Goal: Transaction & Acquisition: Purchase product/service

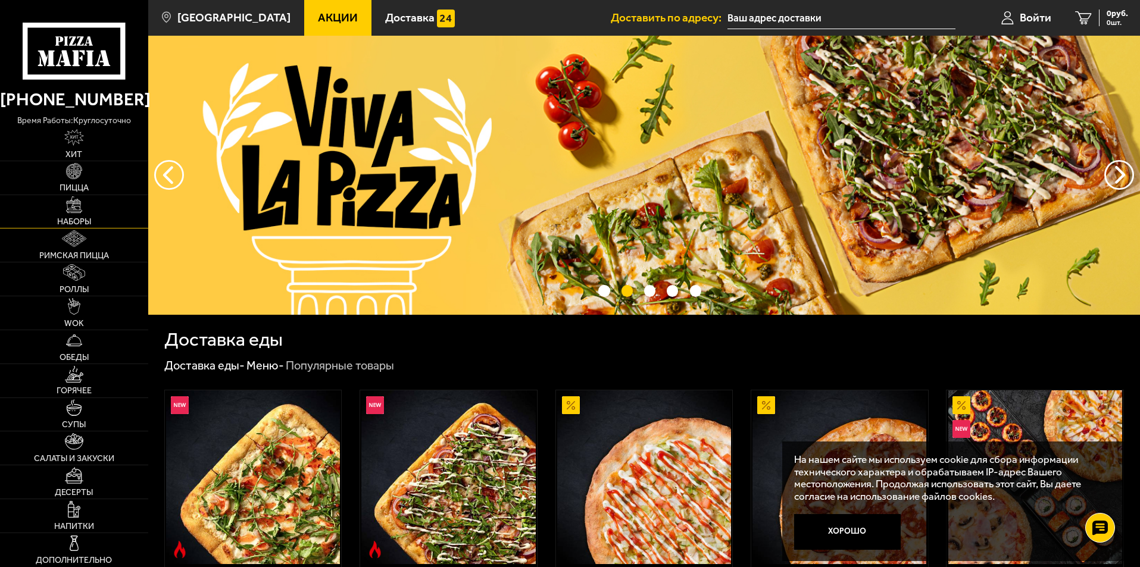
click at [76, 206] on img at bounding box center [74, 204] width 17 height 17
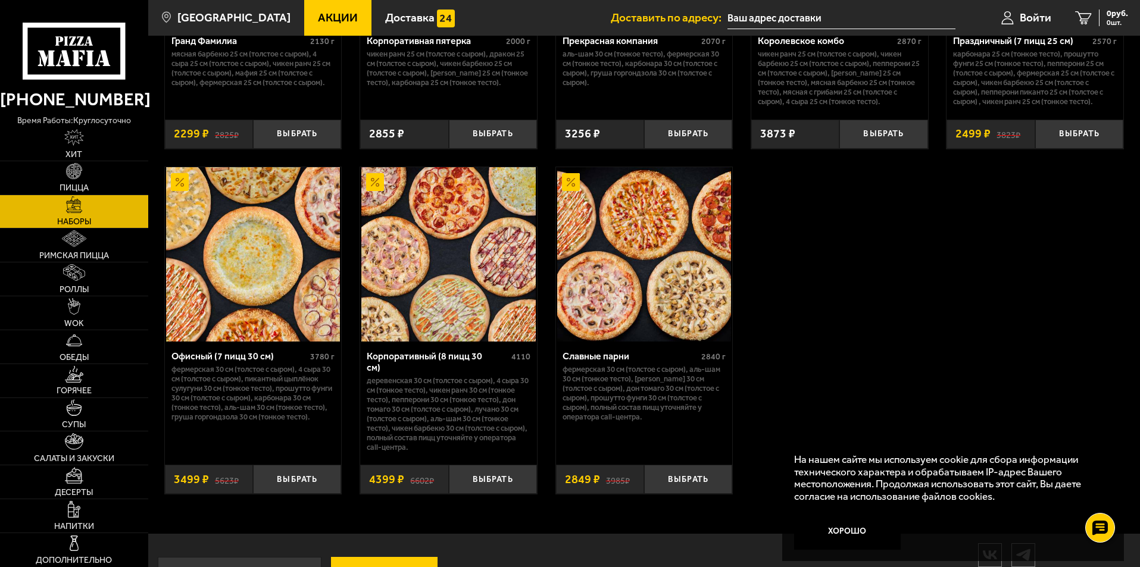
scroll to position [1786, 0]
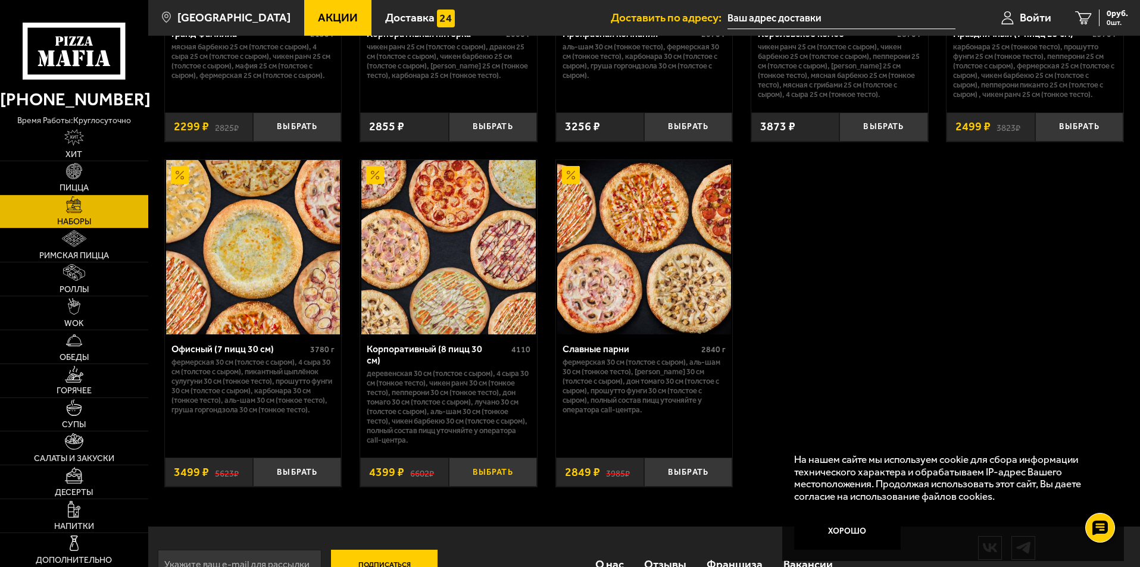
click at [490, 469] on button "Выбрать" at bounding box center [493, 472] width 88 height 29
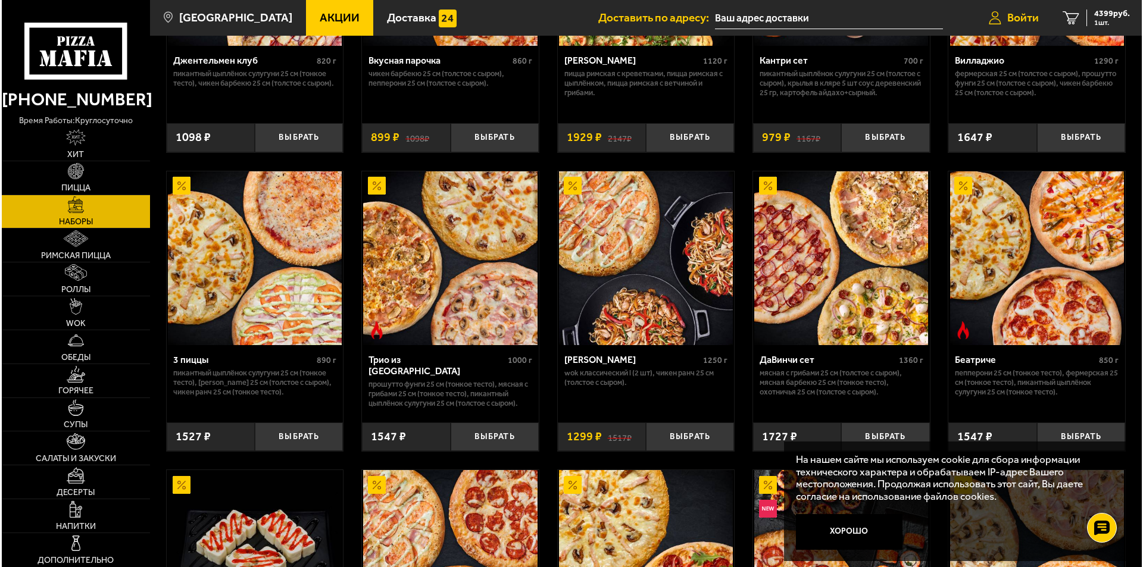
scroll to position [238, 0]
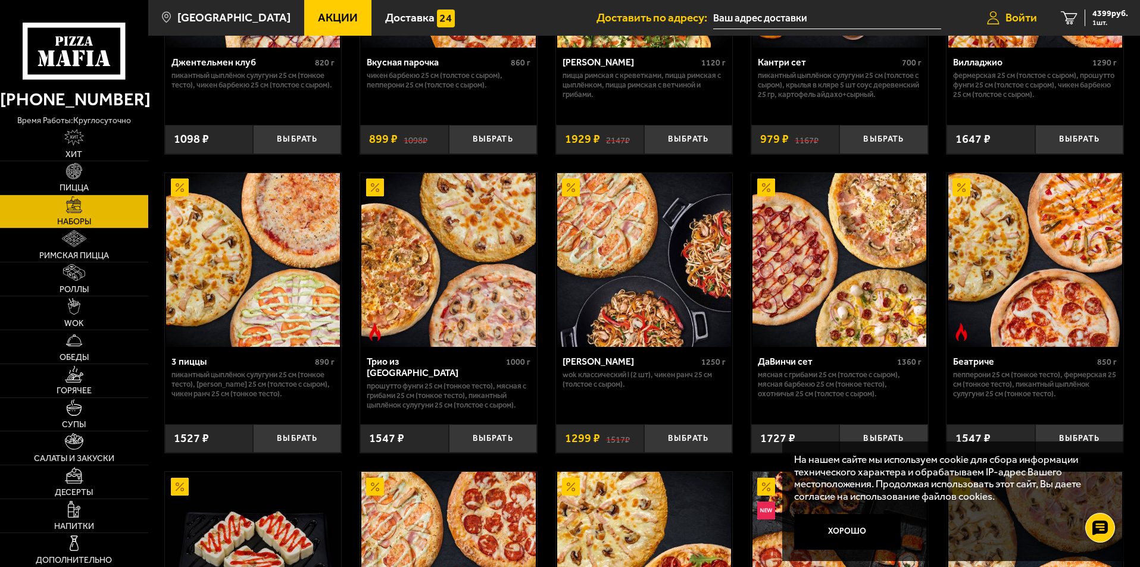
click at [1012, 19] on span "Войти" at bounding box center [1021, 17] width 32 height 11
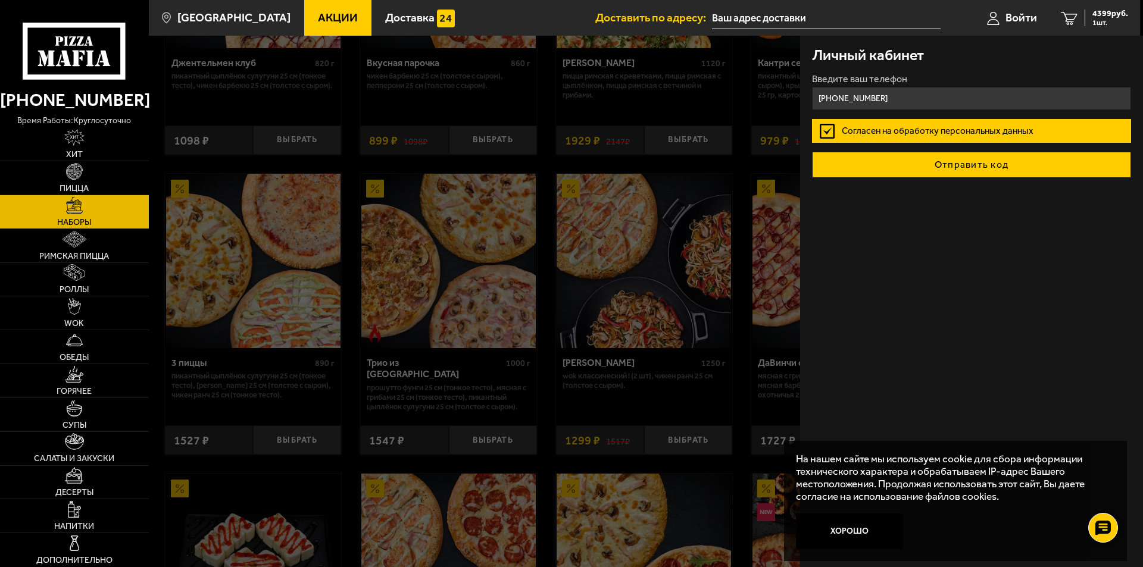
type input "[PHONE_NUMBER]"
click at [943, 163] on button "Отправить код" at bounding box center [971, 165] width 319 height 26
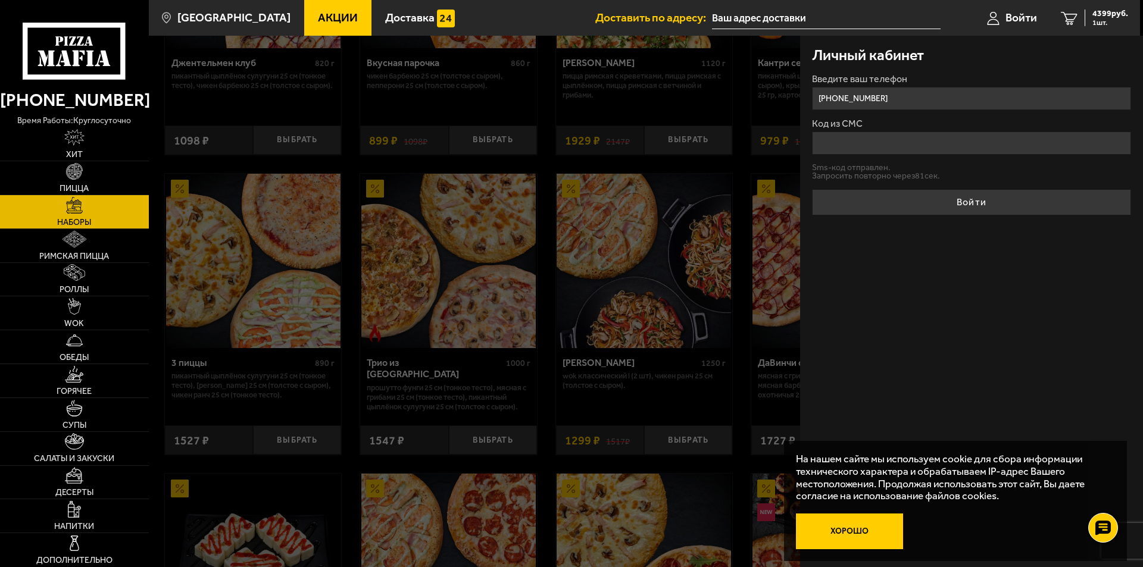
click at [832, 532] on button "Хорошо" at bounding box center [849, 532] width 107 height 36
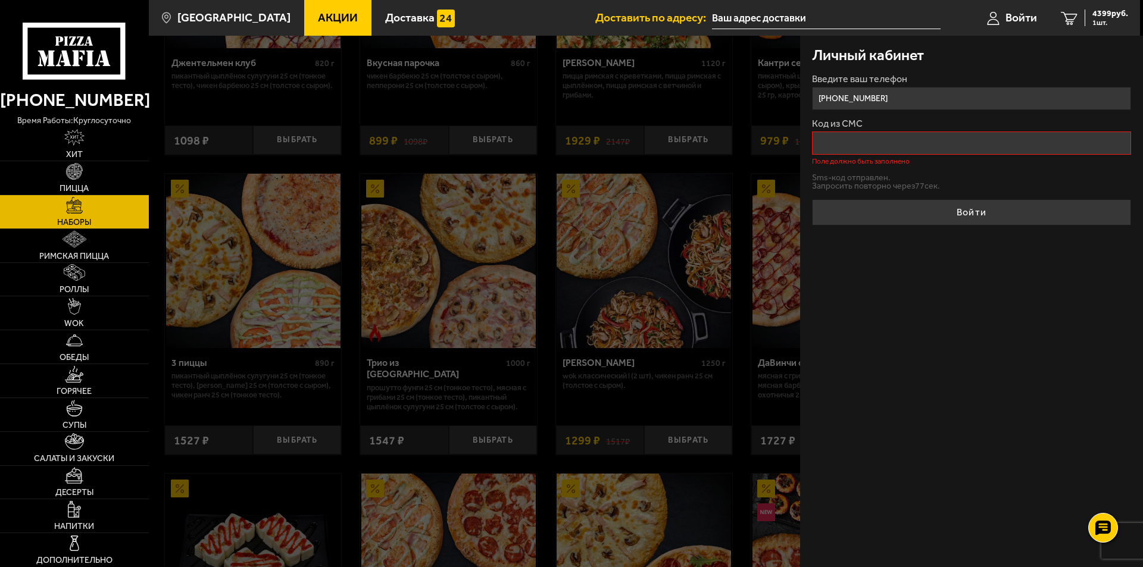
click at [854, 140] on input "Код из СМС" at bounding box center [971, 143] width 319 height 23
click at [919, 96] on input "[PHONE_NUMBER]" at bounding box center [971, 98] width 319 height 23
type input "[PHONE_NUMBER]"
click at [898, 143] on input "Код из СМС" at bounding box center [971, 143] width 319 height 23
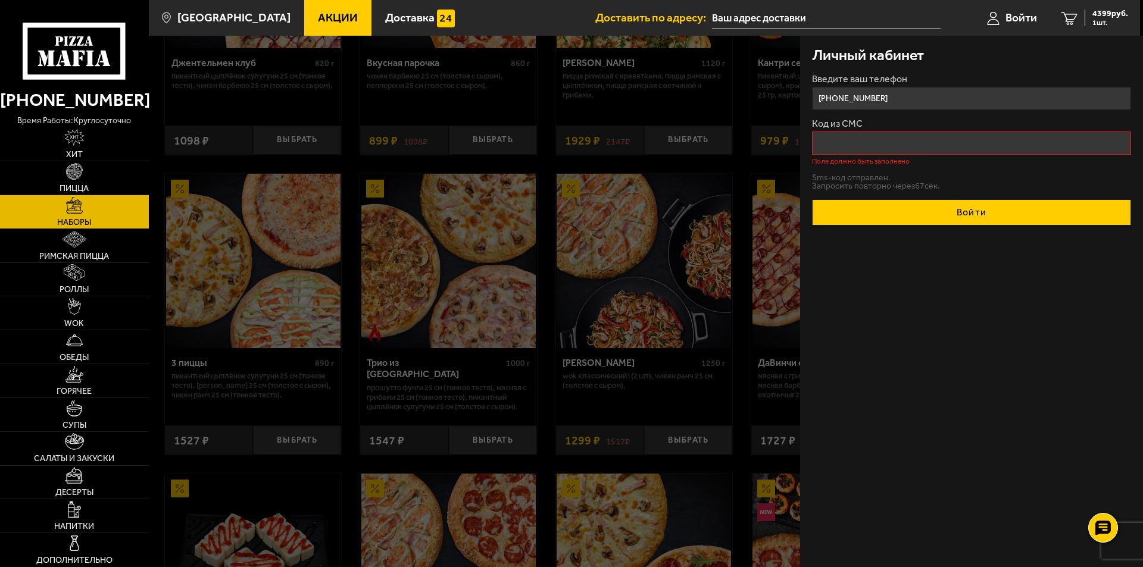
click at [861, 221] on button "Войти" at bounding box center [971, 212] width 319 height 26
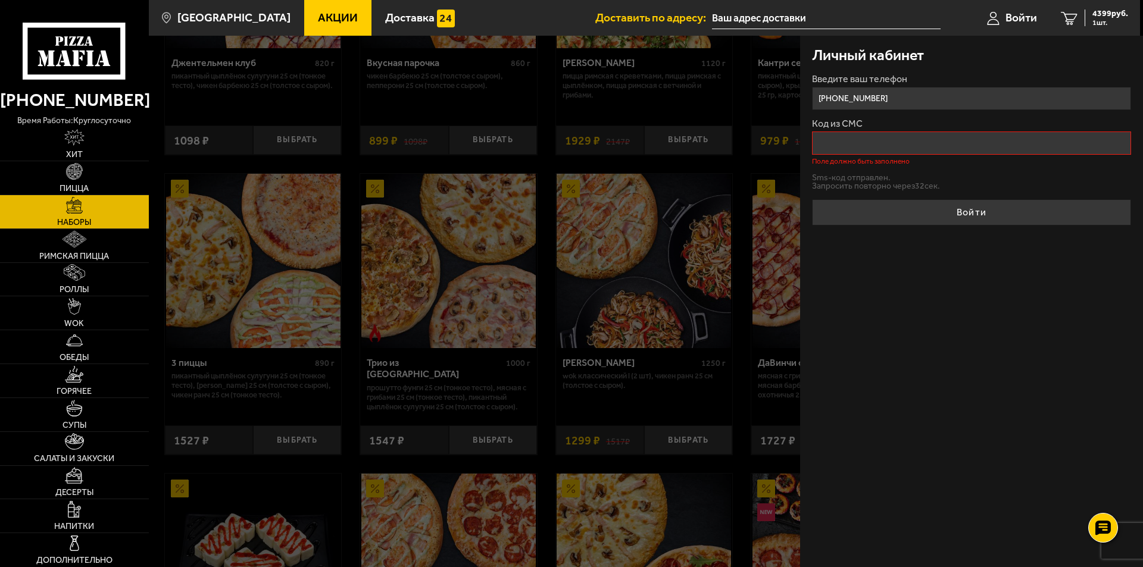
drag, startPoint x: 885, startPoint y: 295, endPoint x: 905, endPoint y: 351, distance: 59.3
click at [910, 351] on div "Личный кабинет Введите ваш телефон [PHONE_NUMBER] Код из СМС Поле должно быть з…" at bounding box center [971, 302] width 343 height 532
click at [840, 176] on button "Отправить sms-код" at bounding box center [850, 179] width 76 height 9
click at [1107, 17] on span "4399 руб." at bounding box center [1110, 14] width 36 height 8
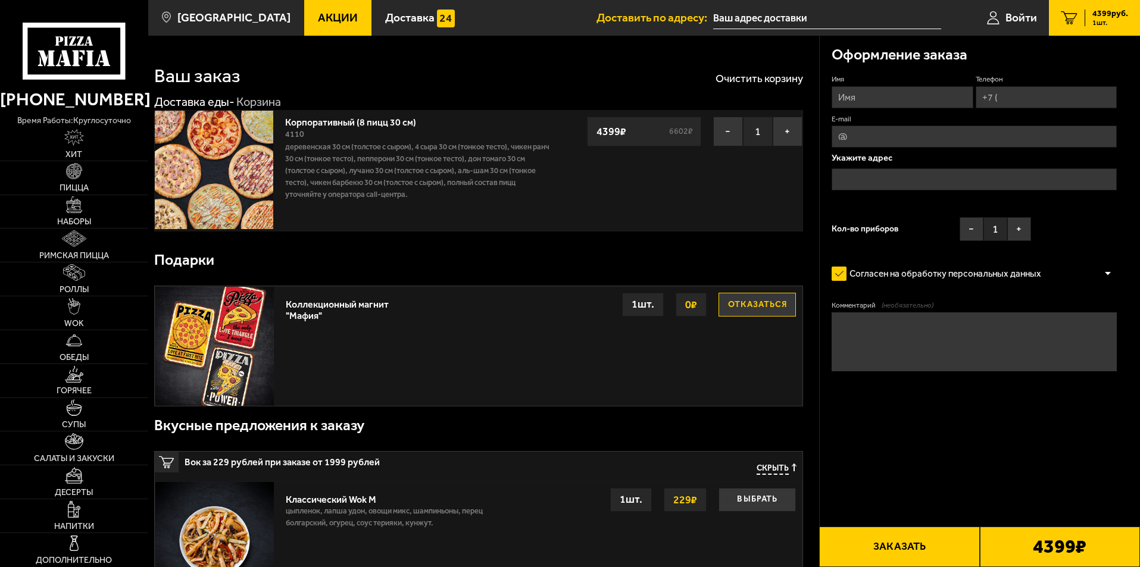
click at [918, 100] on input "Имя" at bounding box center [902, 97] width 141 height 22
type input "[PERSON_NAME]"
click at [1063, 102] on input "Телефон" at bounding box center [1046, 97] width 141 height 22
type input "[PHONE_NUMBER]"
click at [1116, 80] on icon at bounding box center [1112, 79] width 9 height 9
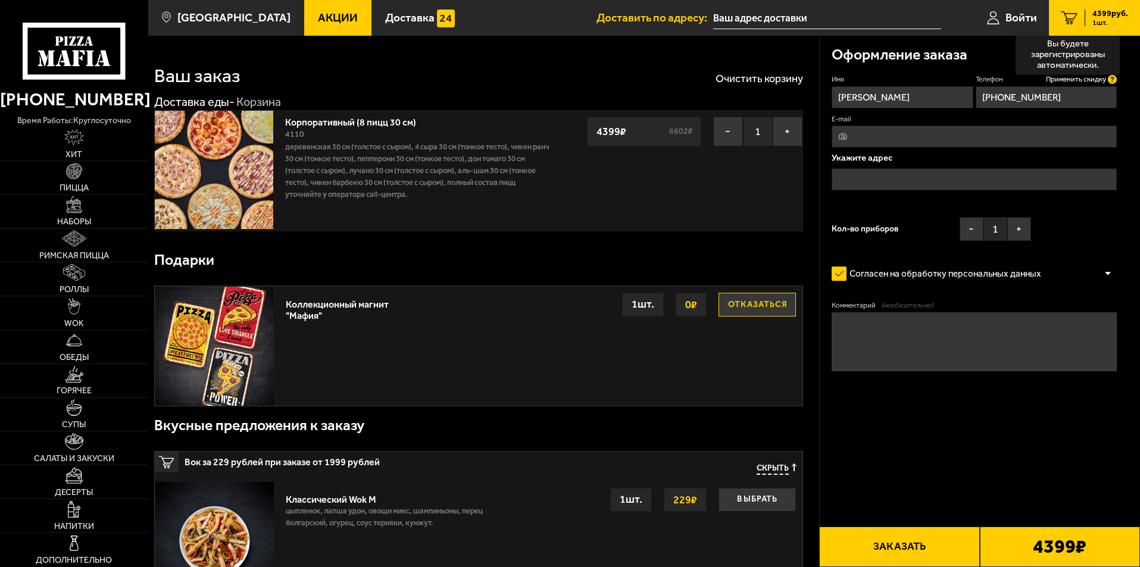
click at [1116, 86] on input "[PHONE_NUMBER]" at bounding box center [1046, 97] width 141 height 22
click at [1082, 78] on span "Применить скидку" at bounding box center [1076, 79] width 60 height 10
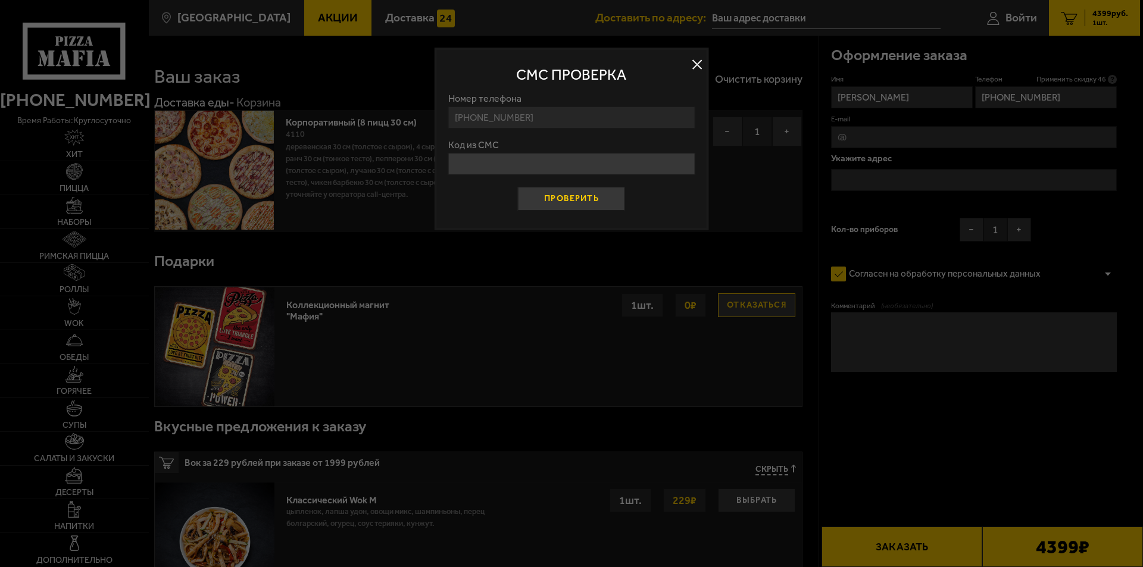
click at [549, 200] on button "Проверить" at bounding box center [571, 199] width 107 height 24
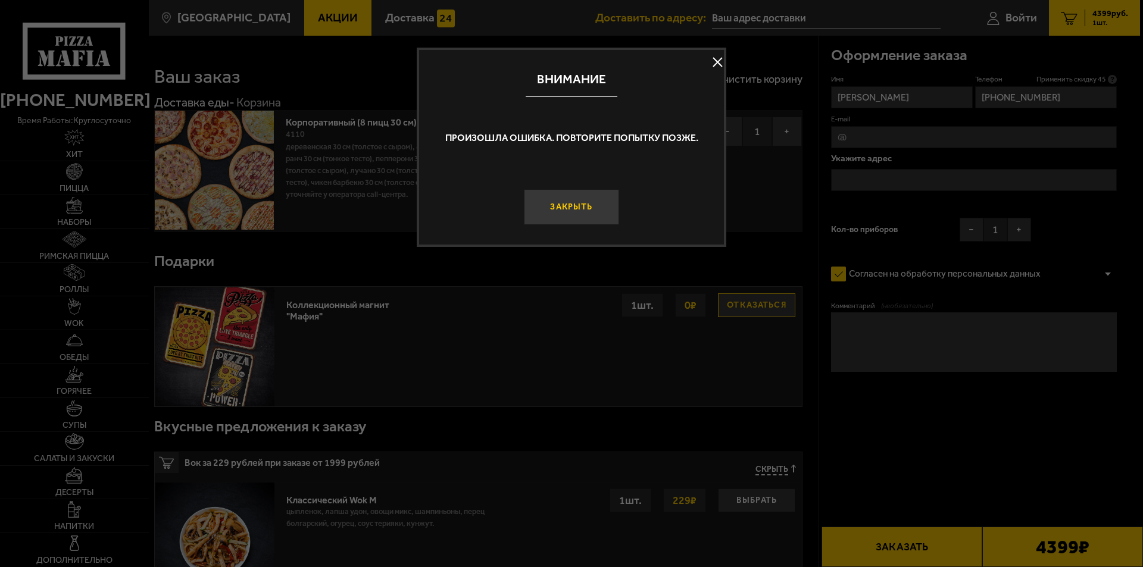
click at [583, 205] on button "Закрыть" at bounding box center [571, 207] width 95 height 36
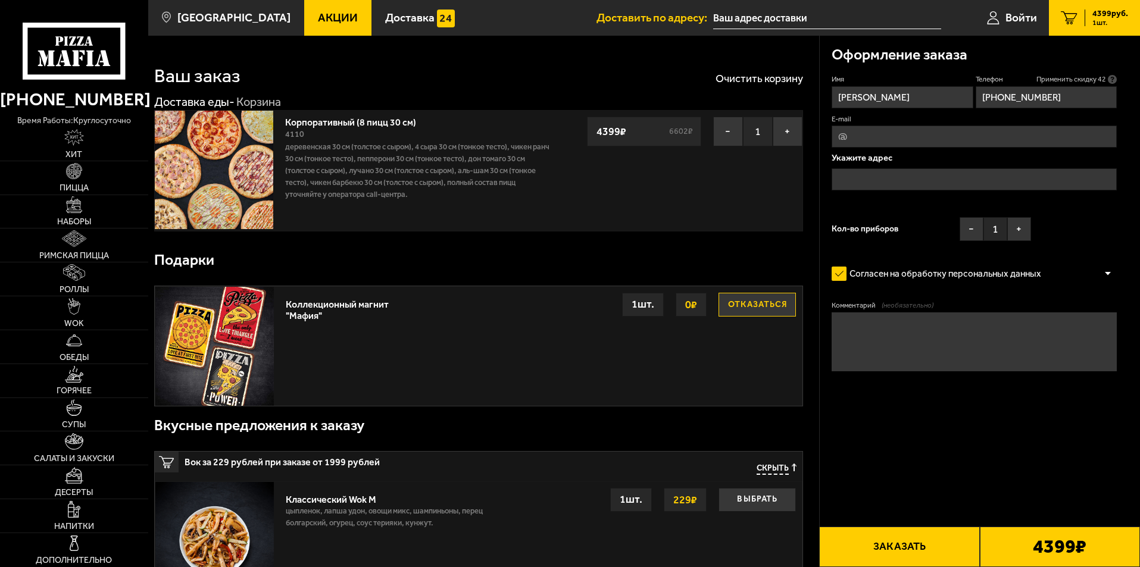
click at [904, 180] on input "text" at bounding box center [974, 179] width 285 height 22
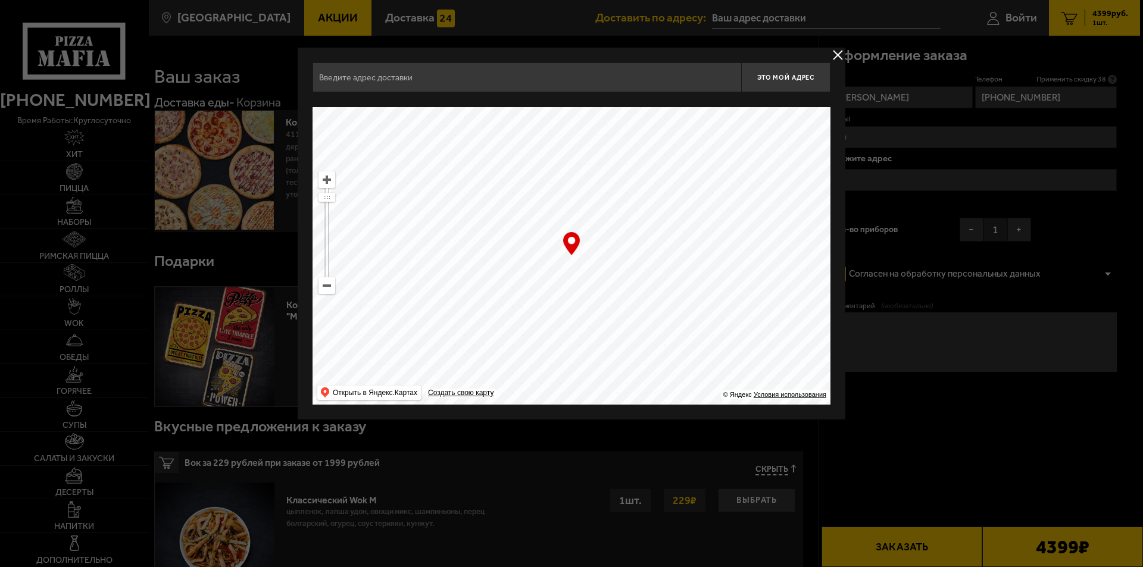
click at [329, 288] on ymaps at bounding box center [326, 285] width 15 height 15
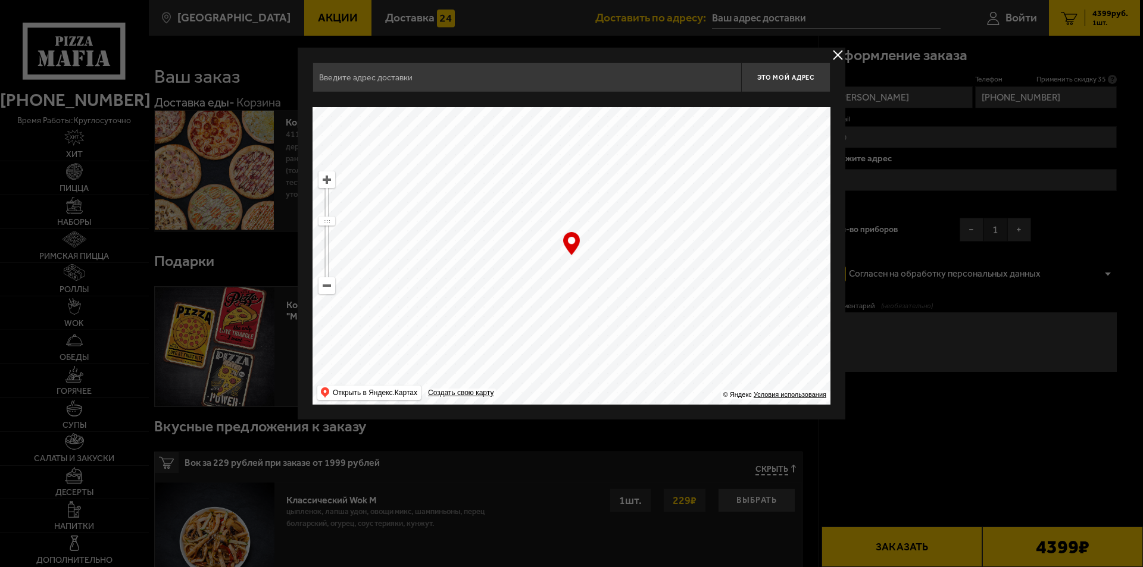
click at [325, 179] on ymaps at bounding box center [326, 179] width 15 height 15
drag, startPoint x: 749, startPoint y: 356, endPoint x: 357, endPoint y: 90, distance: 474.2
click at [357, 90] on div "Это мой адрес Найдите адрес перетащив карту … © Яндекс Условия использования От…" at bounding box center [572, 234] width 518 height 342
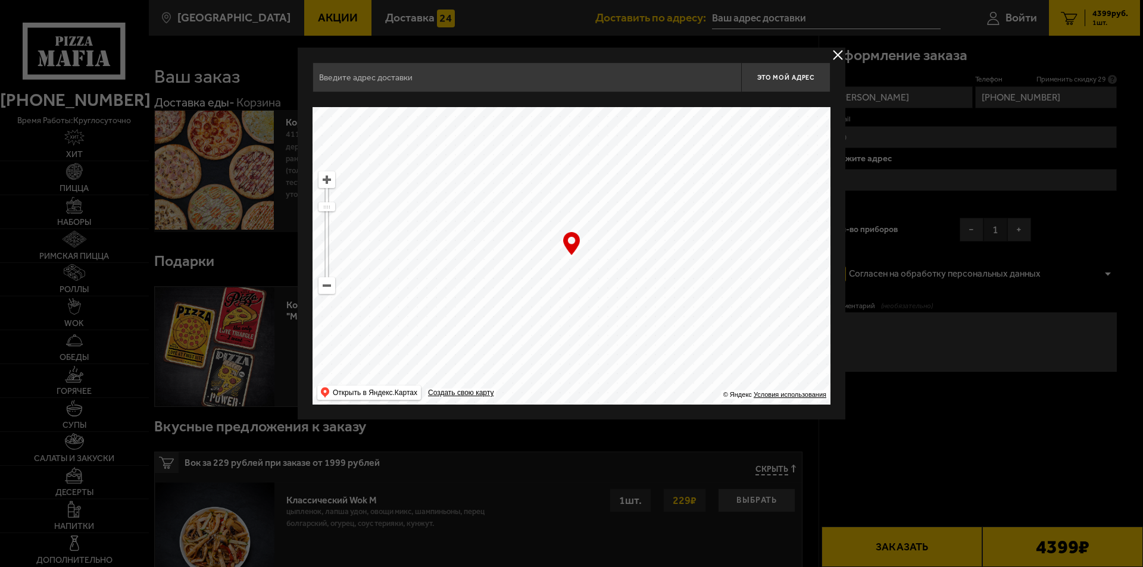
drag, startPoint x: 704, startPoint y: 357, endPoint x: 633, endPoint y: 140, distance: 227.4
click at [633, 140] on ymaps at bounding box center [572, 256] width 518 height 298
drag, startPoint x: 607, startPoint y: 310, endPoint x: 577, endPoint y: 259, distance: 59.5
click at [583, 262] on ymaps at bounding box center [572, 256] width 518 height 298
type input "[STREET_ADDRESS][PERSON_NAME]"
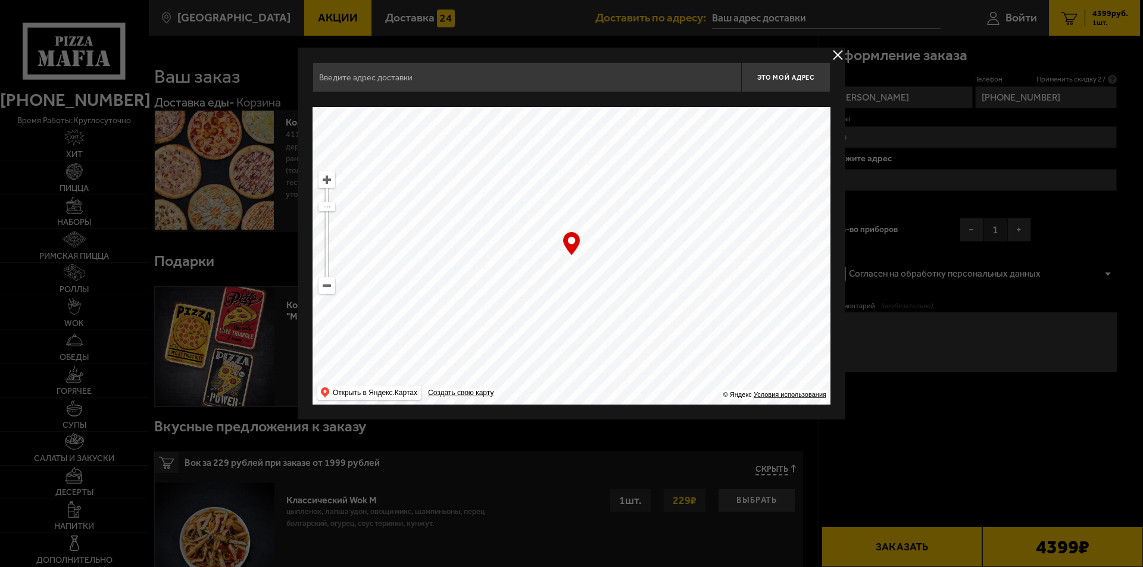
type input "[STREET_ADDRESS][PERSON_NAME]"
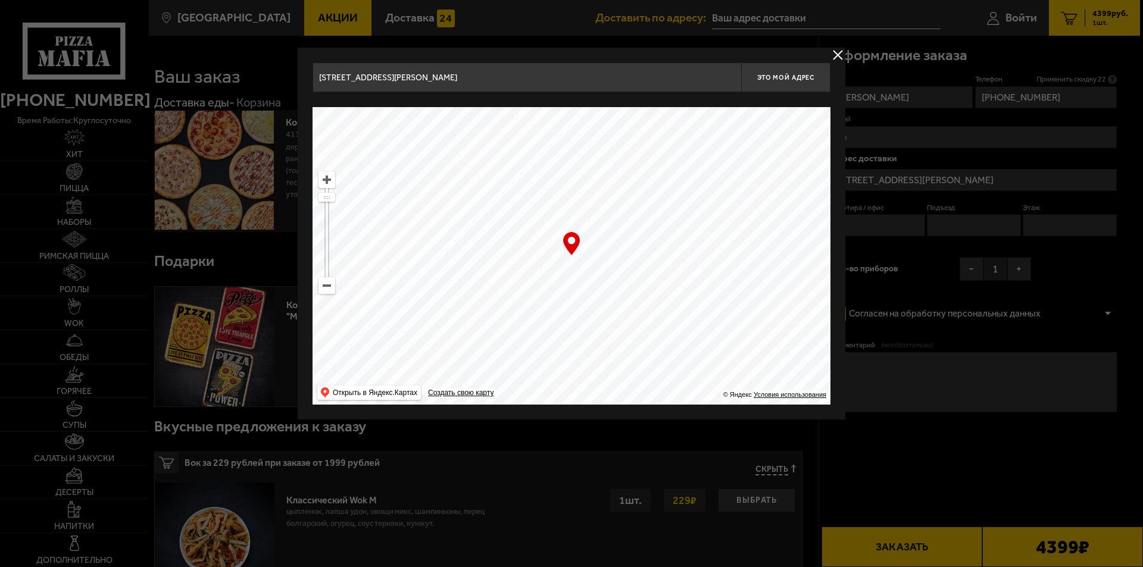
drag, startPoint x: 567, startPoint y: 261, endPoint x: 615, endPoint y: 268, distance: 48.2
click at [615, 268] on ymaps at bounding box center [572, 256] width 518 height 298
type input "[STREET_ADDRESS]"
drag, startPoint x: 583, startPoint y: 254, endPoint x: 599, endPoint y: 254, distance: 15.5
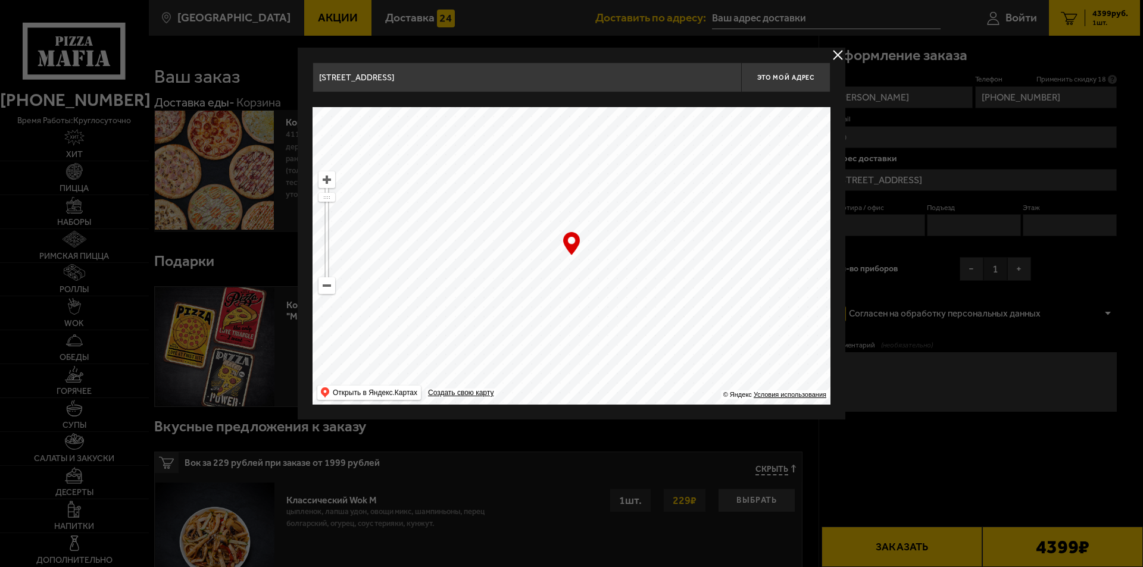
click at [599, 254] on ymaps at bounding box center [572, 256] width 518 height 298
type input "[STREET_ADDRESS][PERSON_NAME]"
click at [798, 76] on span "Это мой адрес" at bounding box center [785, 78] width 57 height 8
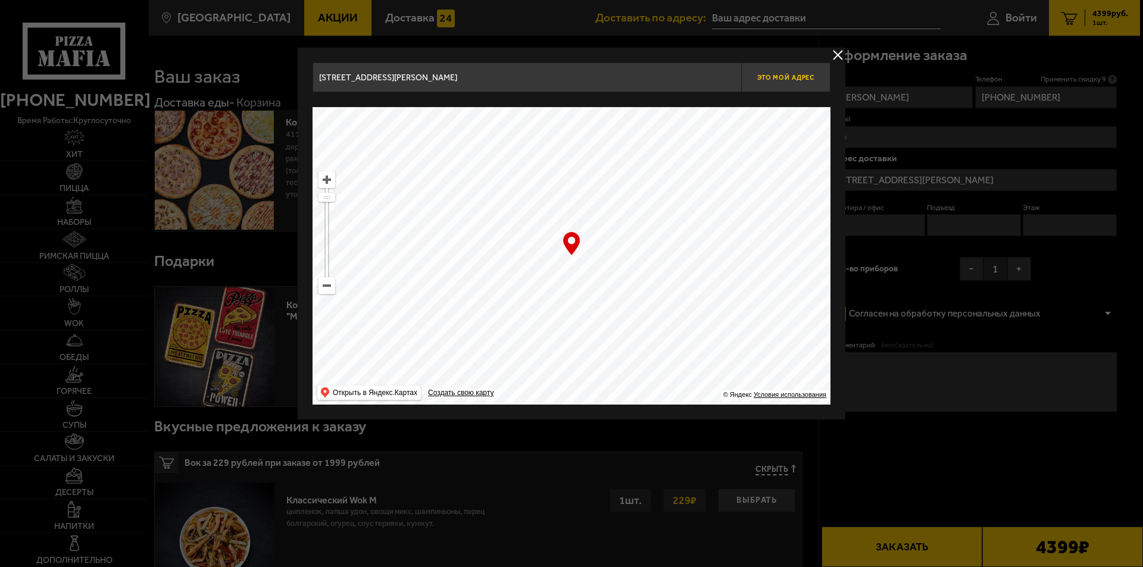
type input "[STREET_ADDRESS][PERSON_NAME]"
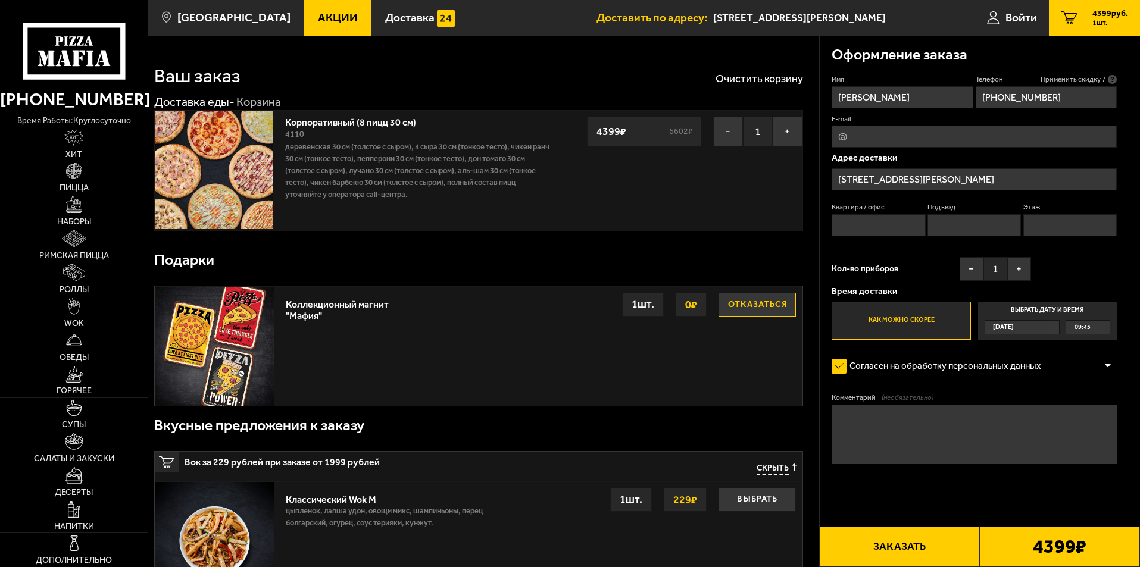
click at [900, 220] on input "Квартира / офис" at bounding box center [878, 225] width 93 height 22
type input "-"
click at [951, 223] on input "Подъезд" at bounding box center [973, 225] width 93 height 22
type input "-"
click at [1074, 225] on input "Этаж" at bounding box center [1069, 225] width 93 height 22
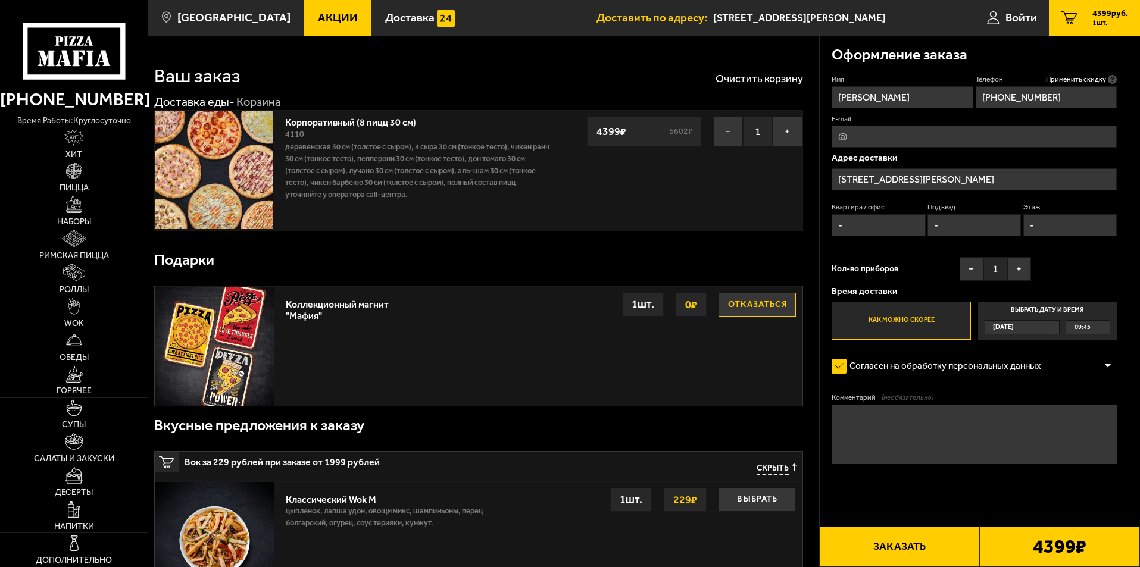
type input "-"
click at [1086, 331] on span "09:45" at bounding box center [1082, 328] width 16 height 14
click at [0, 0] on input "Выбрать дату и время [DATE] 09:45" at bounding box center [0, 0] width 0 height 0
click at [1084, 330] on span "09:45" at bounding box center [1082, 328] width 16 height 14
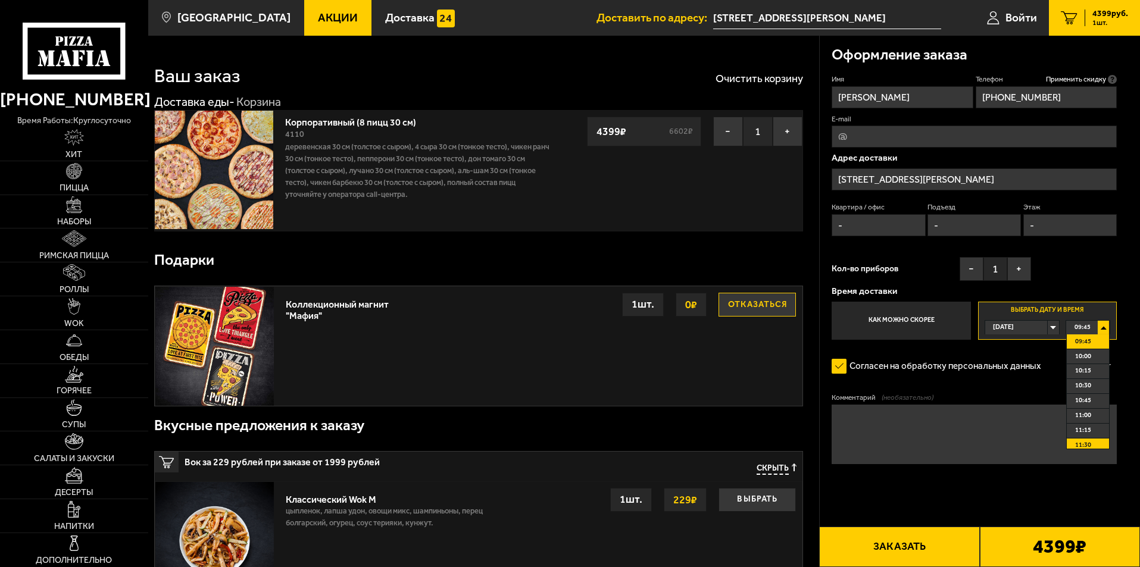
scroll to position [60, 0]
click at [1092, 400] on li "11:45" at bounding box center [1088, 401] width 42 height 15
click at [904, 420] on textarea "Комментарий (необязательно)" at bounding box center [974, 435] width 285 height 60
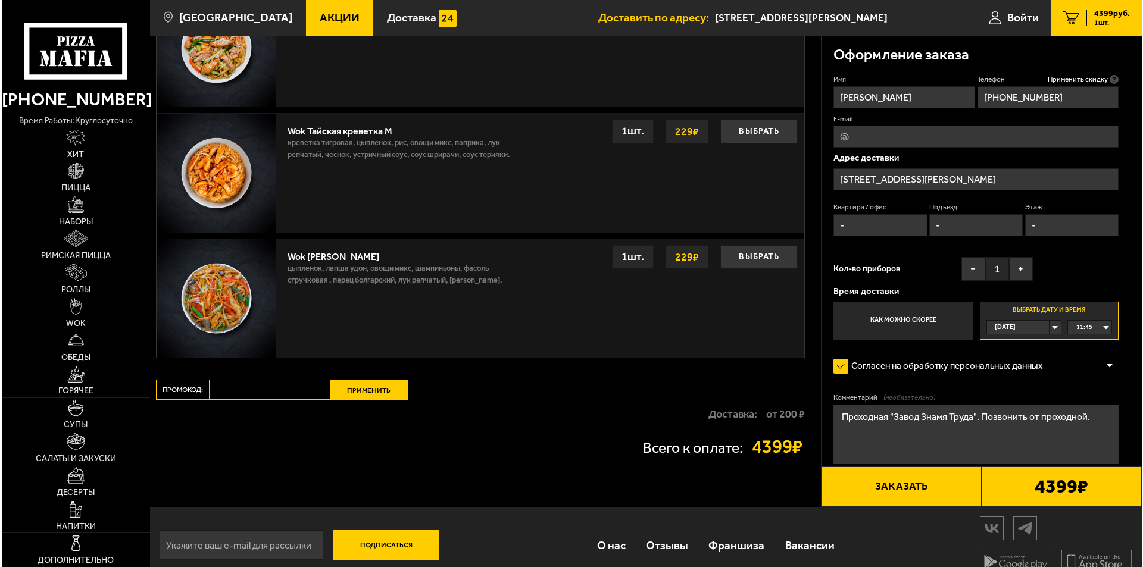
scroll to position [889, 0]
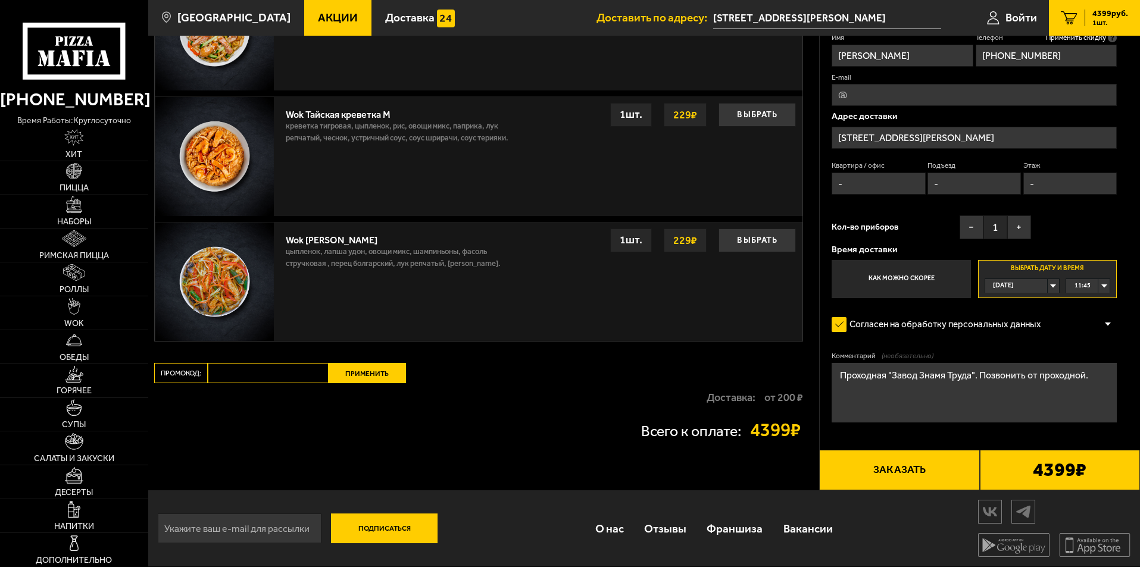
type textarea "Проходная "Завод Знамя Труда". Позвонить от проходной."
click at [909, 473] on button "Заказать" at bounding box center [899, 470] width 160 height 40
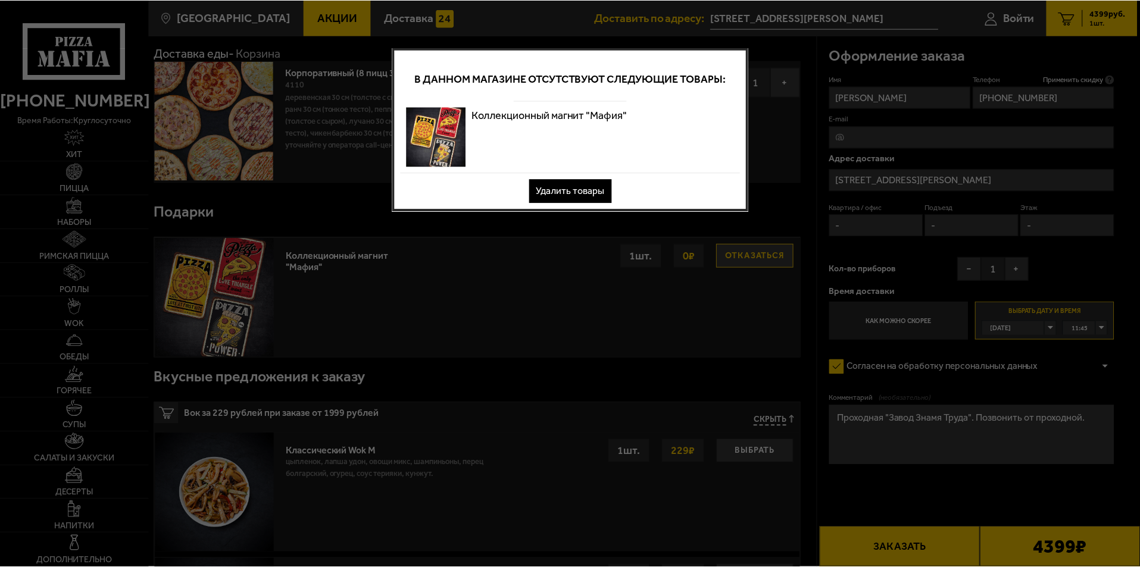
scroll to position [0, 0]
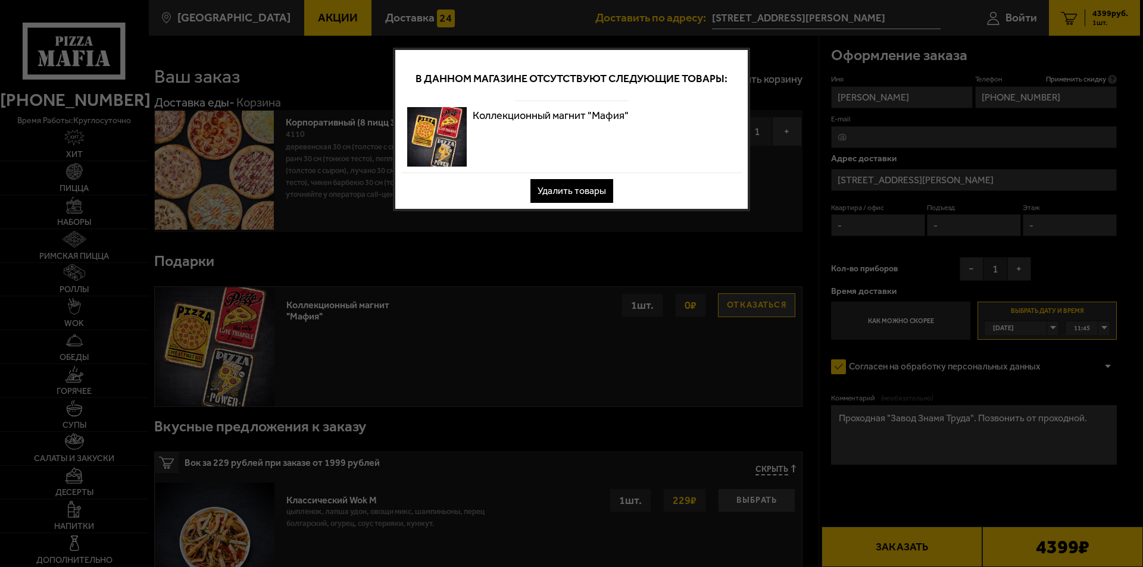
click at [580, 185] on button "Удалить товары" at bounding box center [571, 191] width 83 height 24
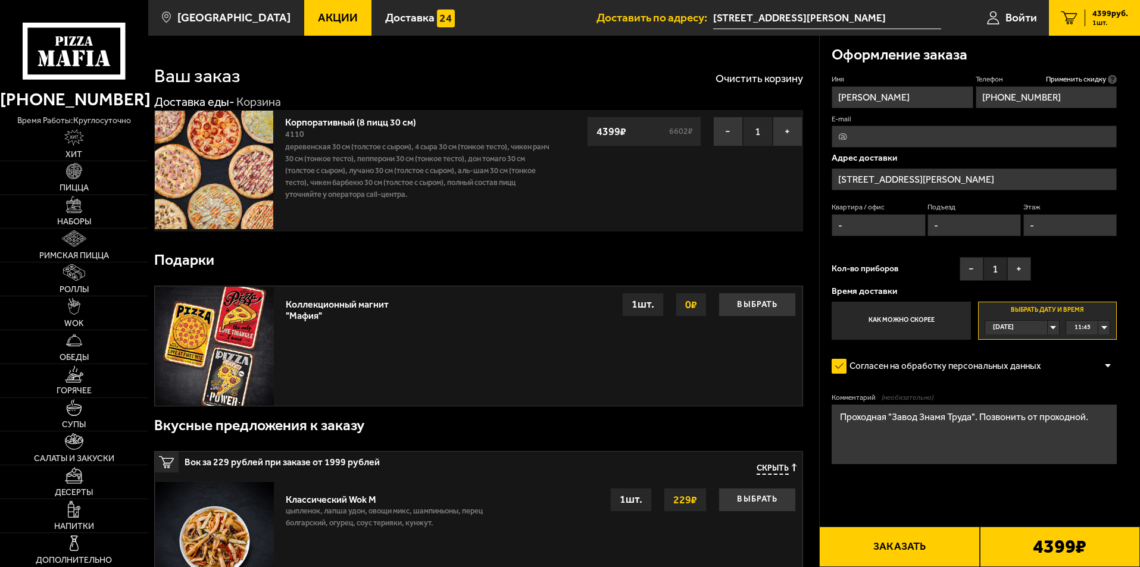
click at [909, 548] on button "Заказать" at bounding box center [899, 547] width 160 height 40
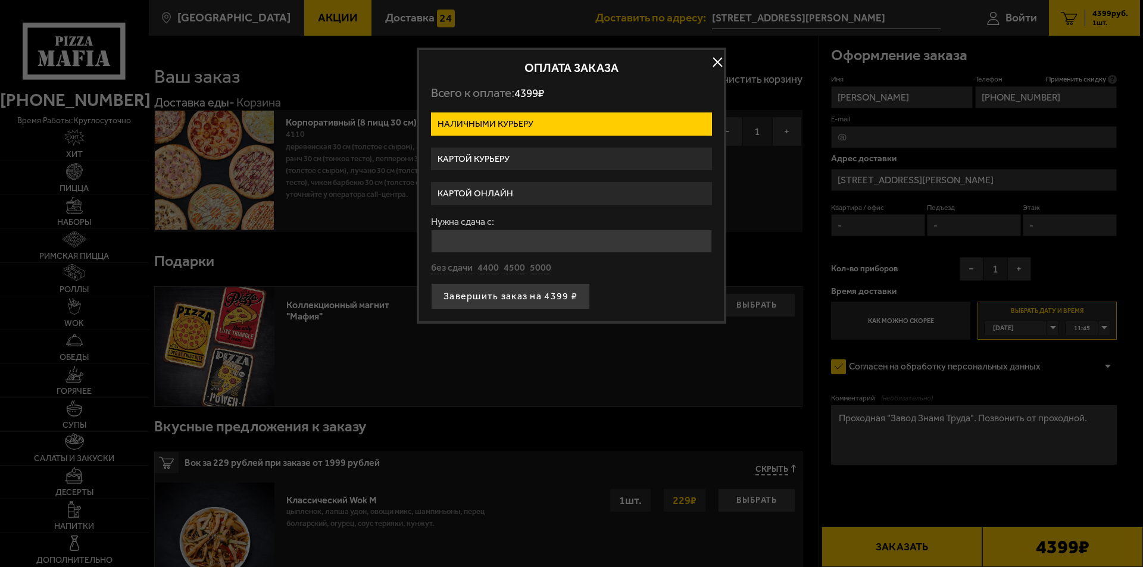
click at [479, 155] on label "Картой курьеру" at bounding box center [571, 159] width 281 height 23
click at [0, 0] on input "Картой курьеру" at bounding box center [0, 0] width 0 height 0
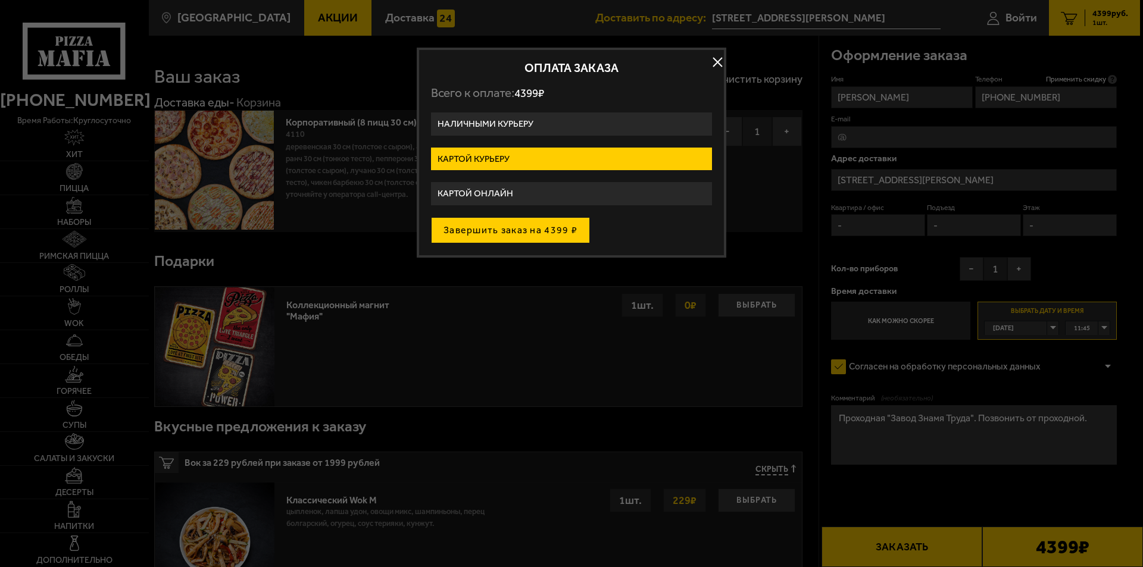
click at [492, 230] on button "Завершить заказ на 4399 ₽" at bounding box center [510, 230] width 159 height 26
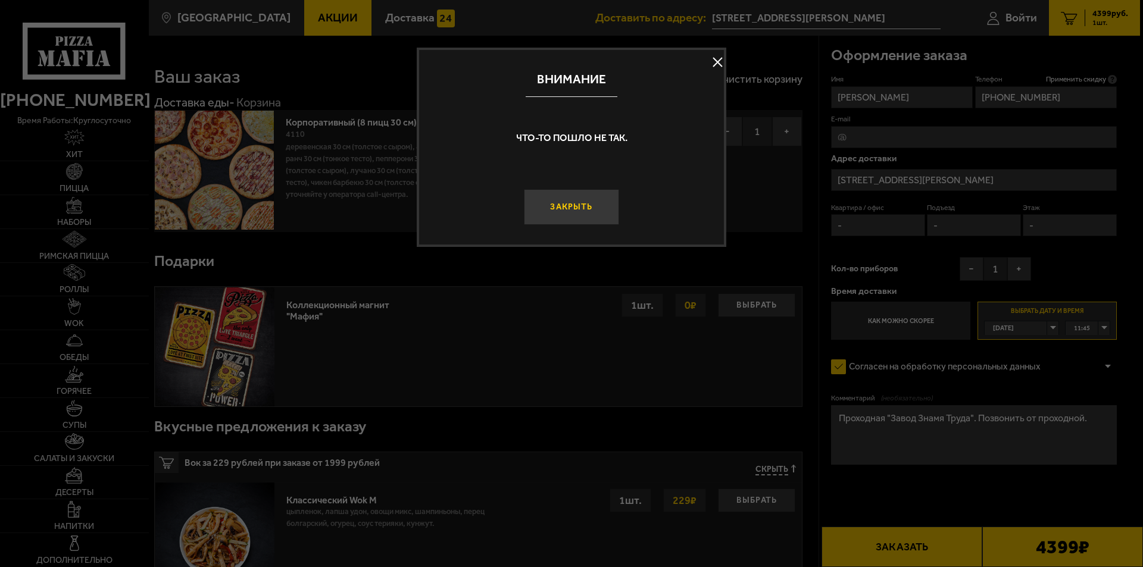
click at [597, 214] on button "Закрыть" at bounding box center [571, 207] width 95 height 36
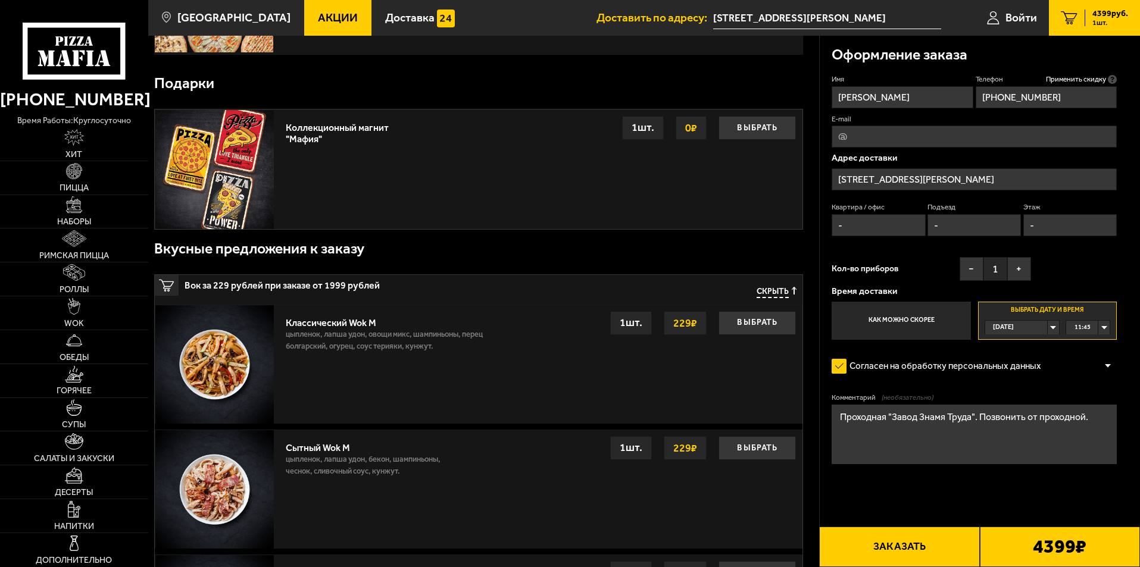
scroll to position [238, 0]
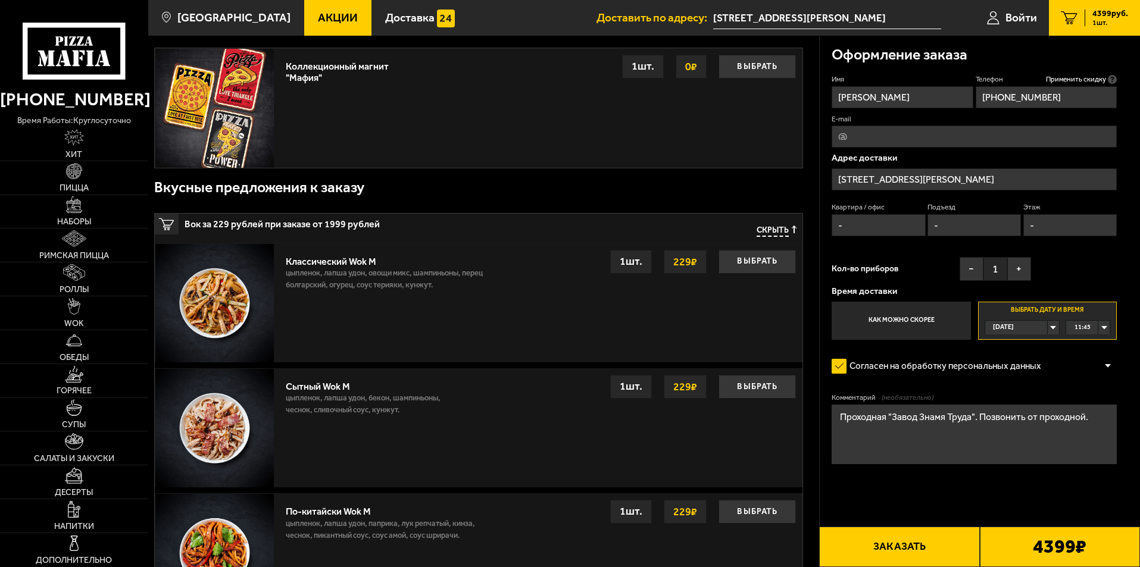
click at [911, 547] on button "Заказать" at bounding box center [899, 547] width 160 height 40
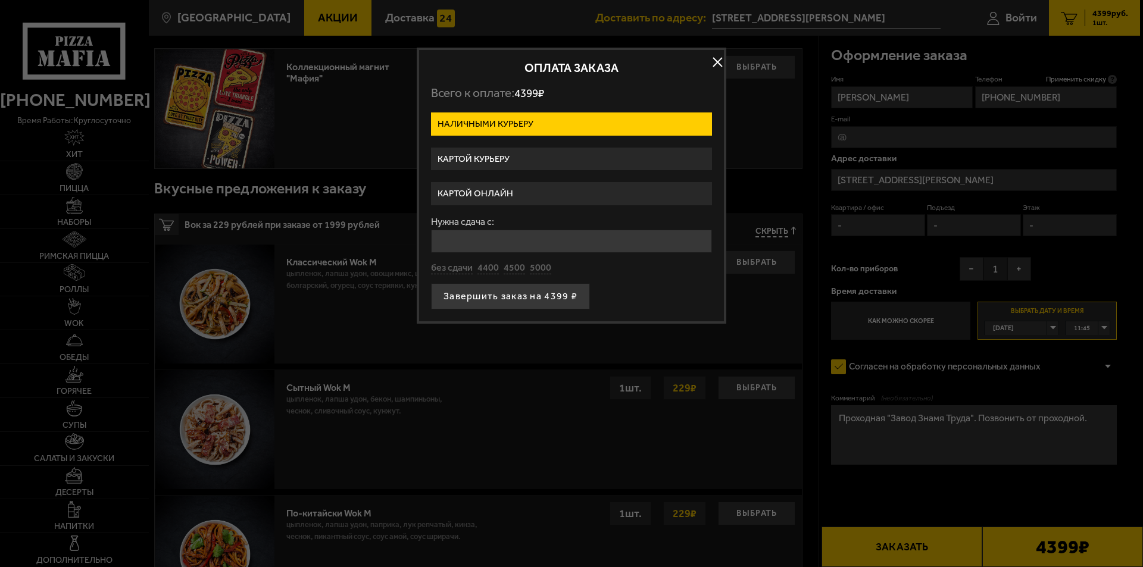
click at [488, 158] on label "Картой курьеру" at bounding box center [571, 159] width 281 height 23
click at [0, 0] on input "Картой курьеру" at bounding box center [0, 0] width 0 height 0
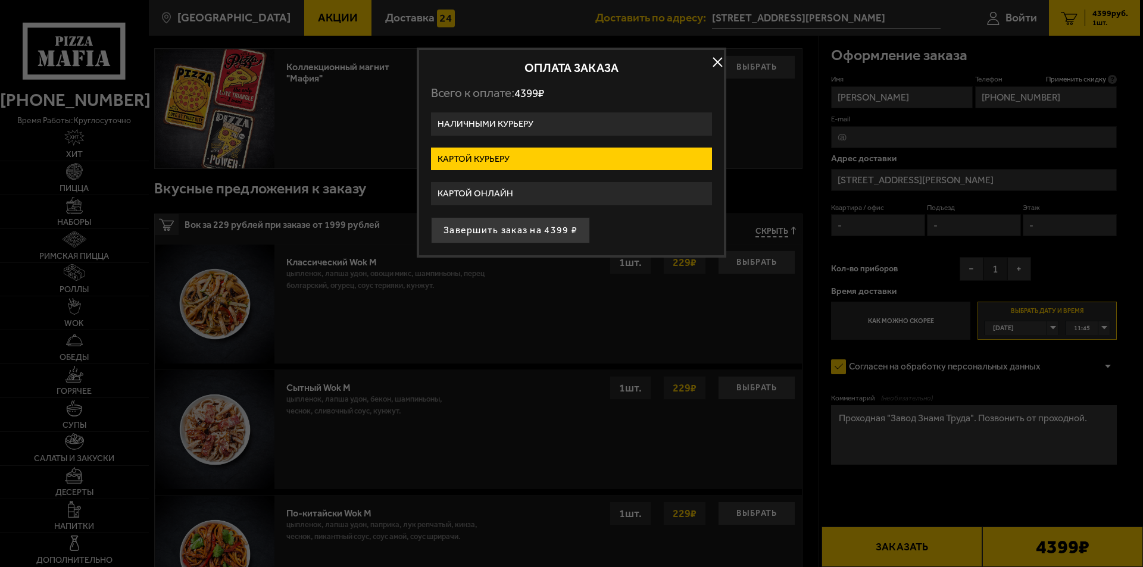
click at [490, 229] on button "Завершить заказ на 4399 ₽" at bounding box center [510, 230] width 159 height 26
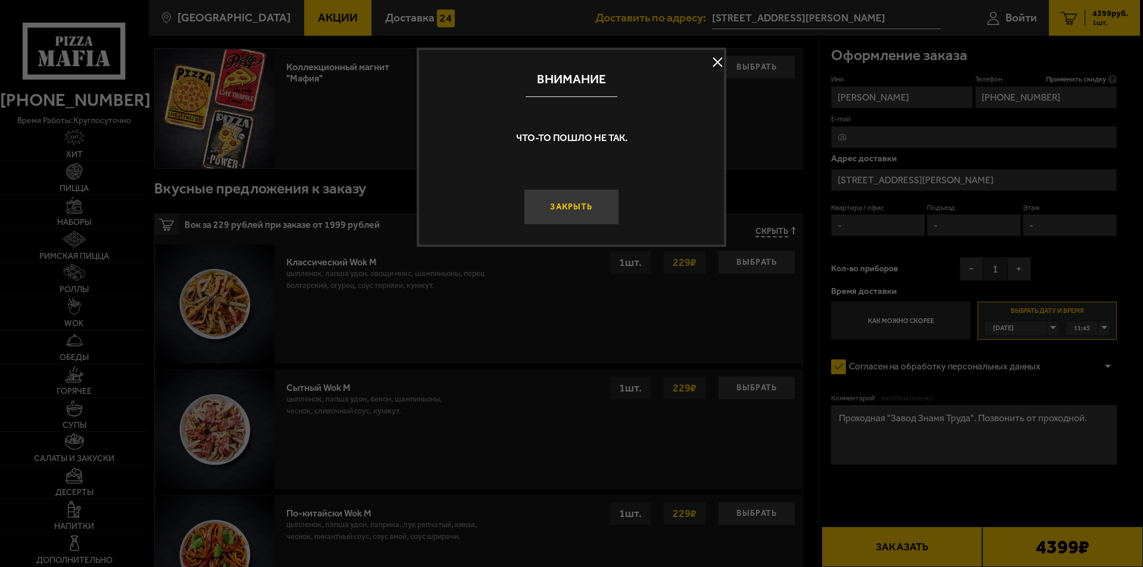
click at [582, 205] on button "Закрыть" at bounding box center [571, 207] width 95 height 36
